Goal: Information Seeking & Learning: Learn about a topic

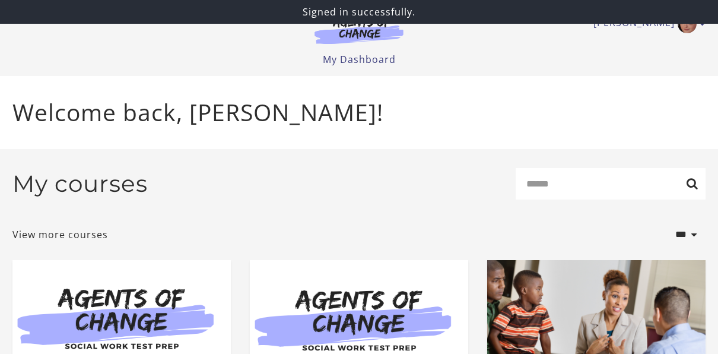
click at [248, 218] on form "**********" at bounding box center [358, 209] width 693 height 82
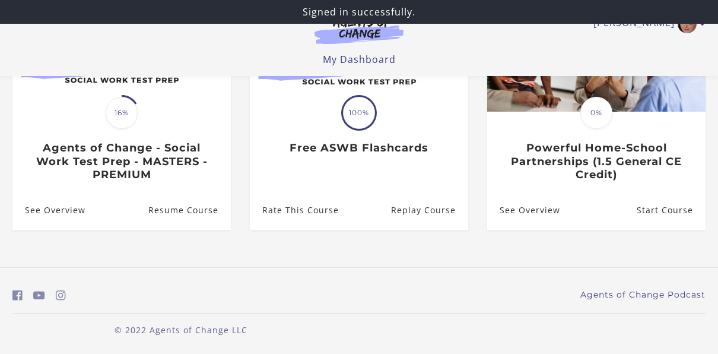
scroll to position [192, 0]
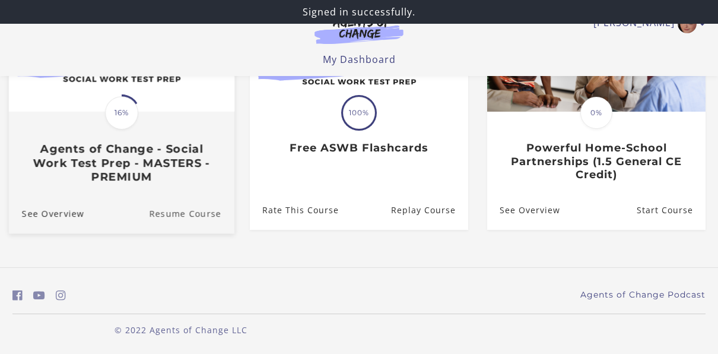
click at [177, 206] on link "Resume Course" at bounding box center [191, 213] width 85 height 40
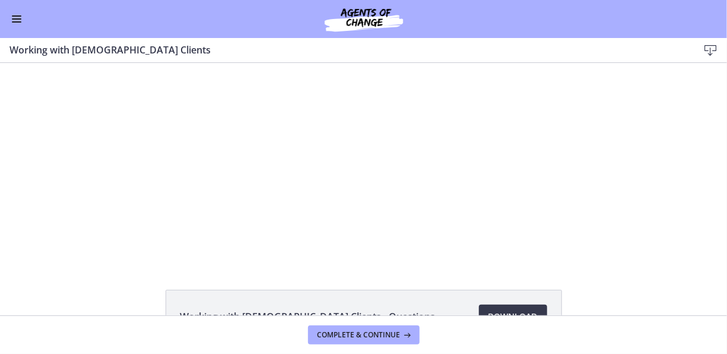
click at [636, 227] on div "Click for sound @keyframes VOLUME_SMALL_WAVE_FLASH { 0% { opacity: 0; } 33% { o…" at bounding box center [363, 161] width 727 height 199
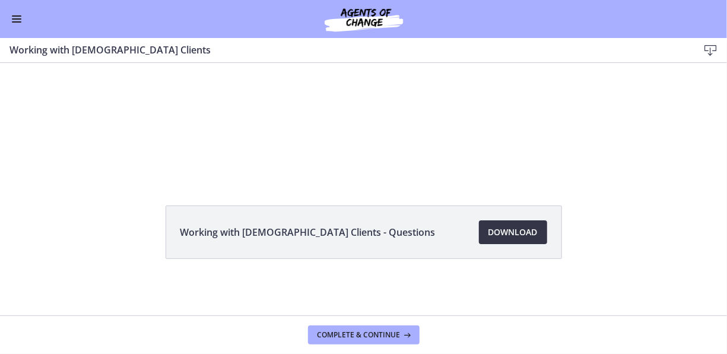
click at [514, 236] on span "Download Opens in a new window" at bounding box center [512, 232] width 49 height 14
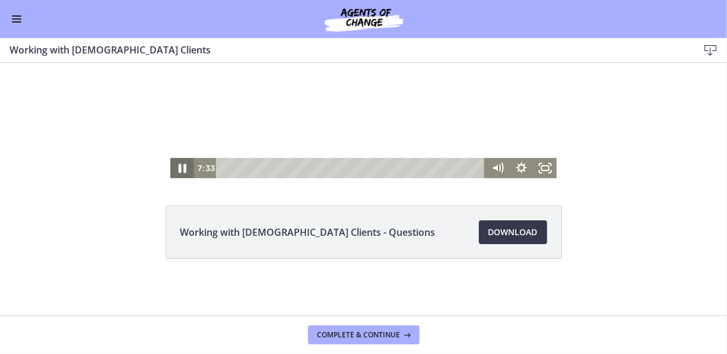
click at [177, 163] on icon "Pause" at bounding box center [182, 169] width 28 height 24
